Goal: Task Accomplishment & Management: Use online tool/utility

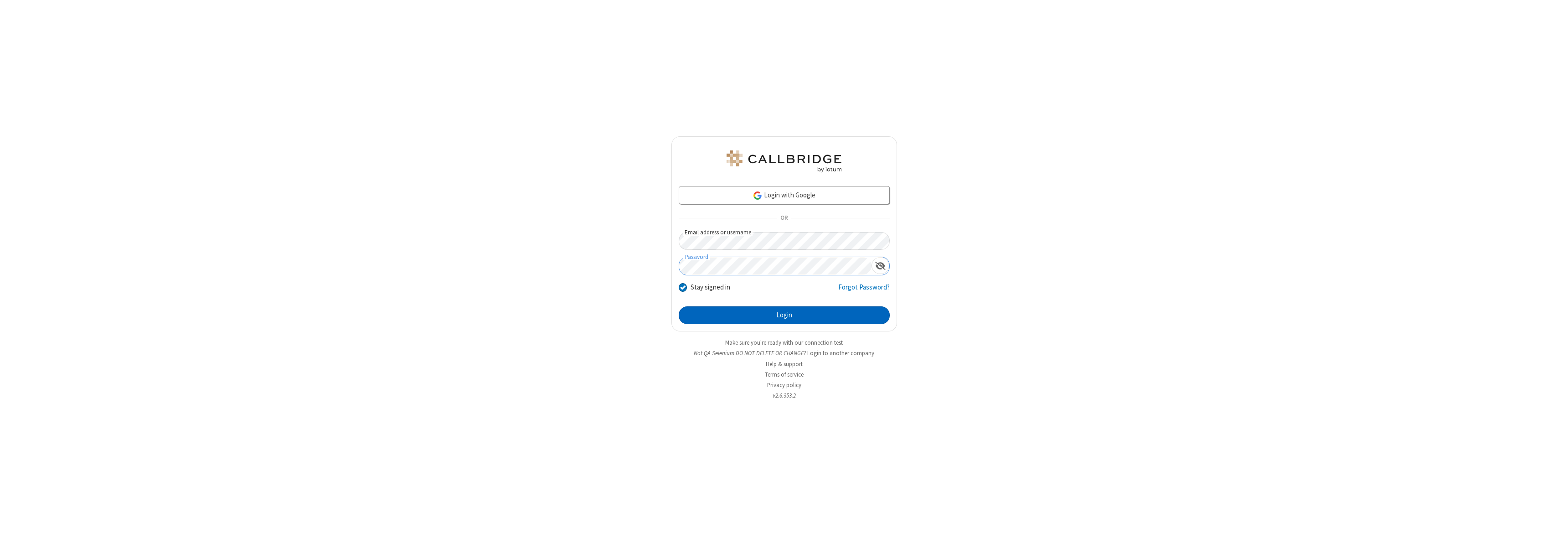
click at [784, 315] on button "Login" at bounding box center [784, 315] width 211 height 18
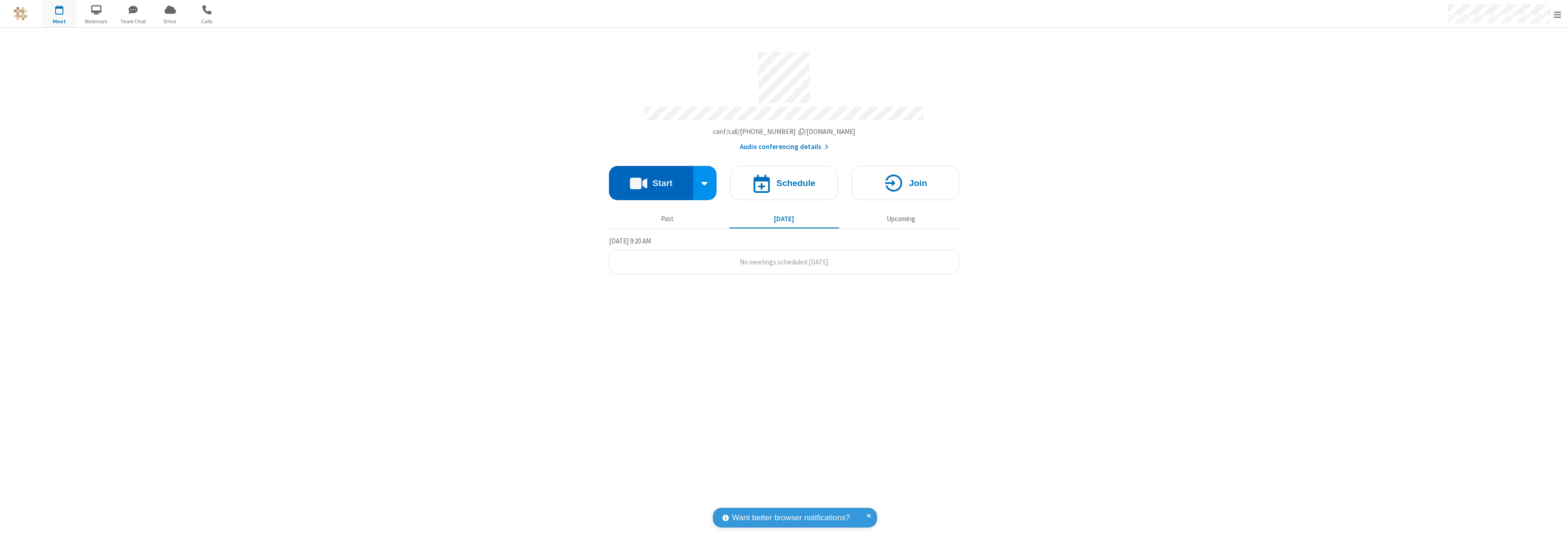
click at [651, 179] on button "Start" at bounding box center [651, 183] width 85 height 34
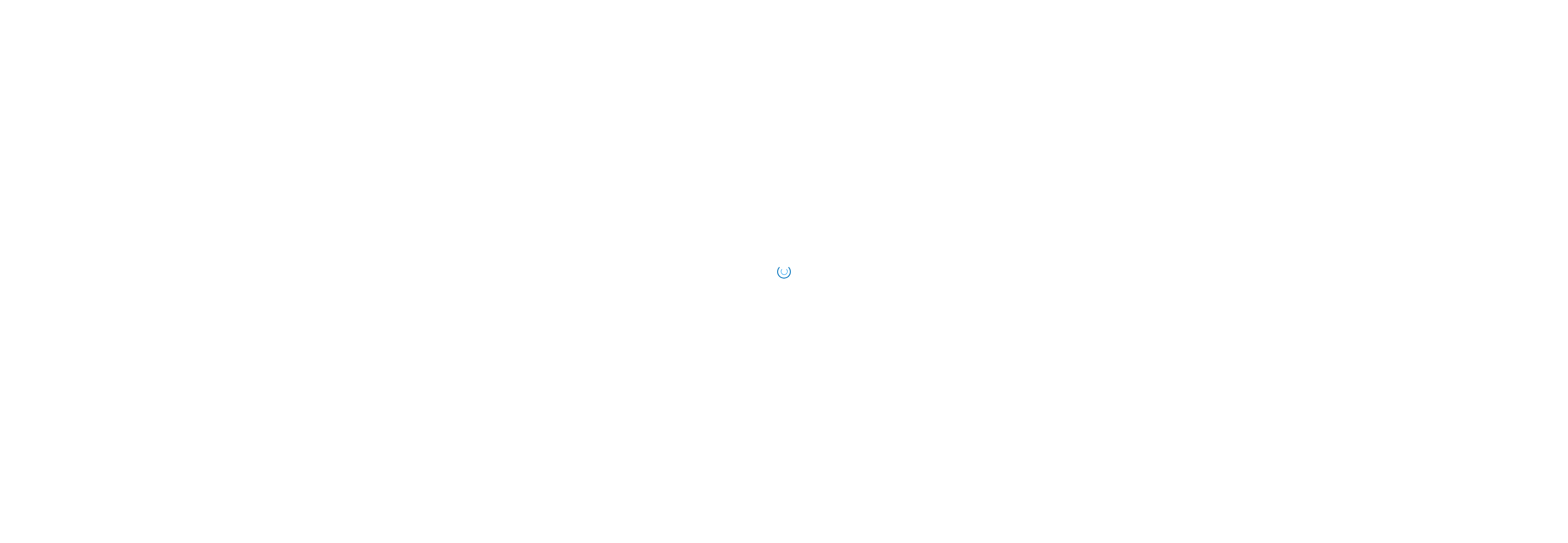
click at [937, 264] on html "Loading..." at bounding box center [784, 272] width 1568 height 543
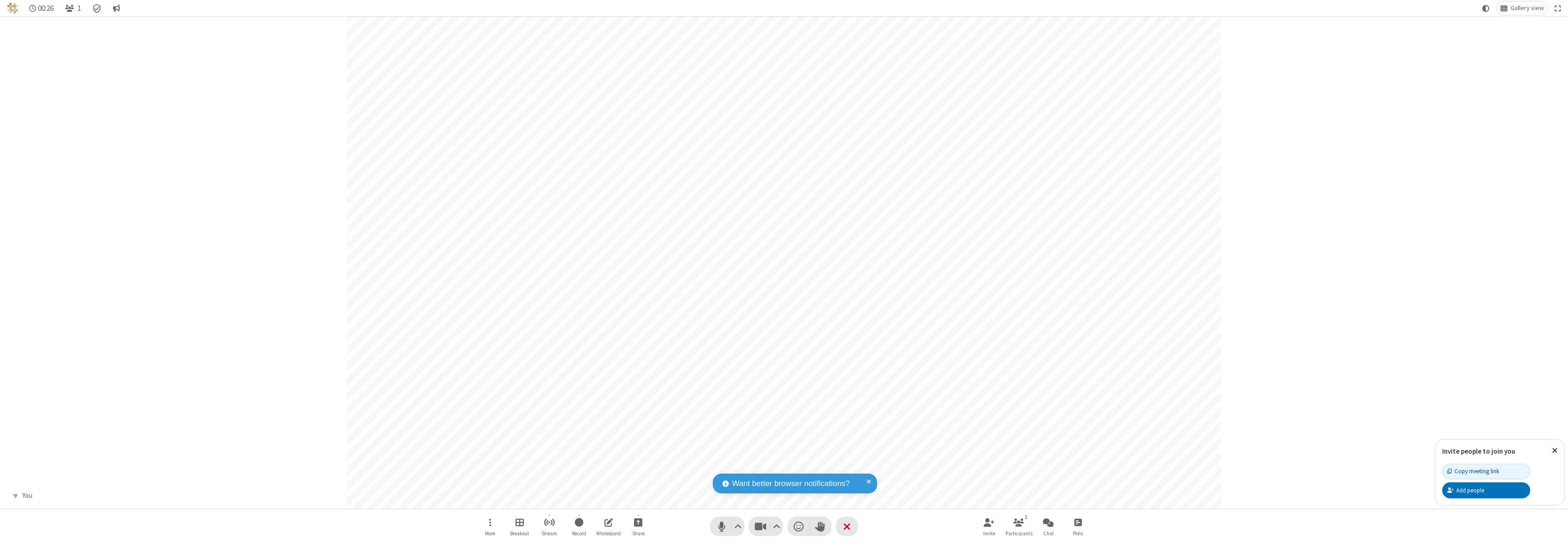
click at [1320, 324] on div "Participant" at bounding box center [784, 262] width 1568 height 492
click at [1019, 533] on span "Participants" at bounding box center [1019, 533] width 27 height 5
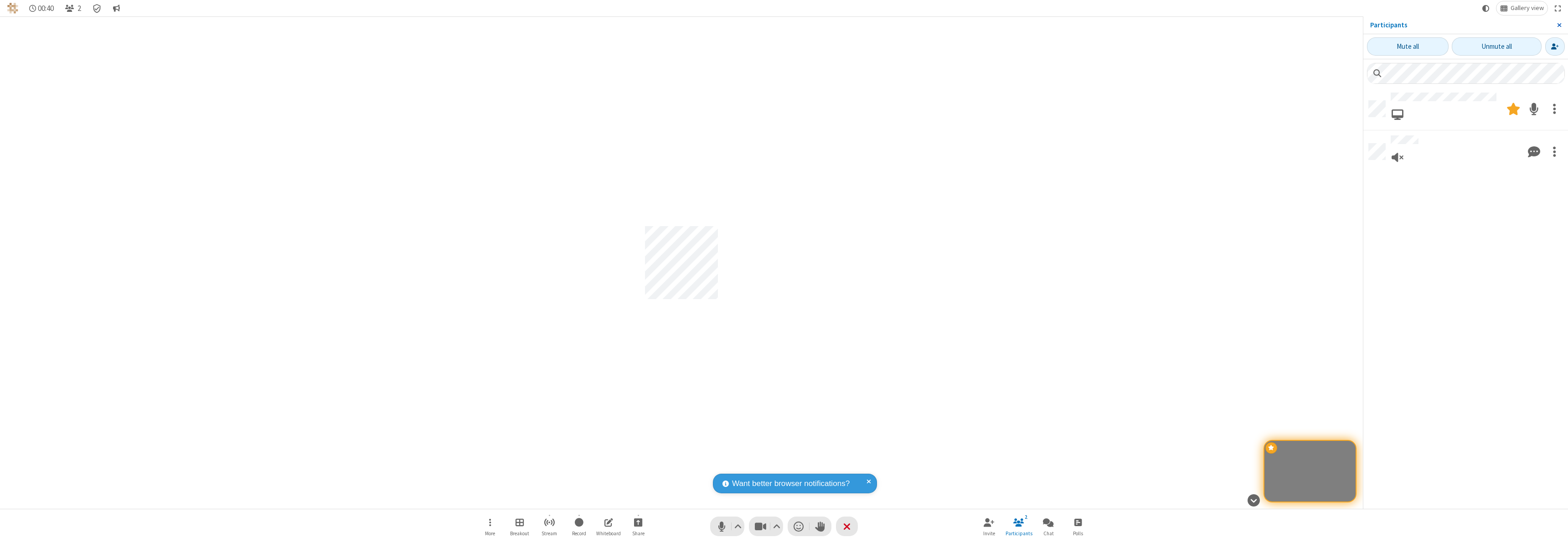
click at [1559, 25] on span "Close sidebar" at bounding box center [1559, 25] width 4 height 7
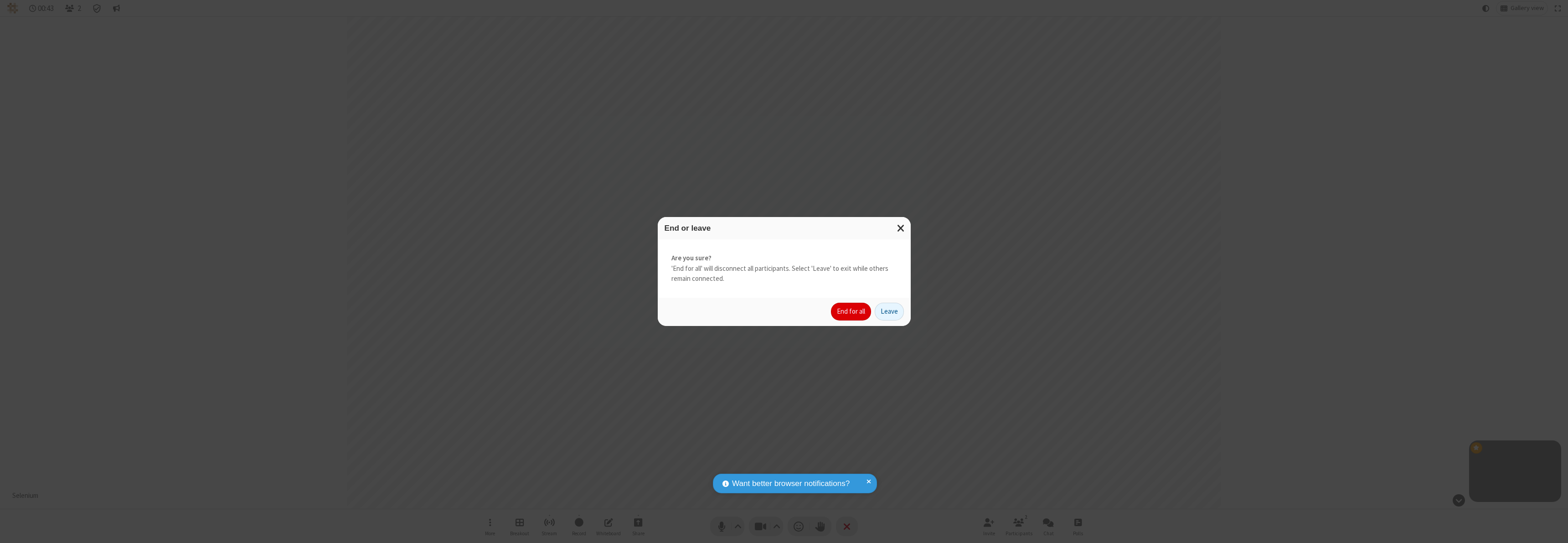
click at [852, 311] on button "End for all" at bounding box center [851, 312] width 40 height 18
